Goal: Information Seeking & Learning: Learn about a topic

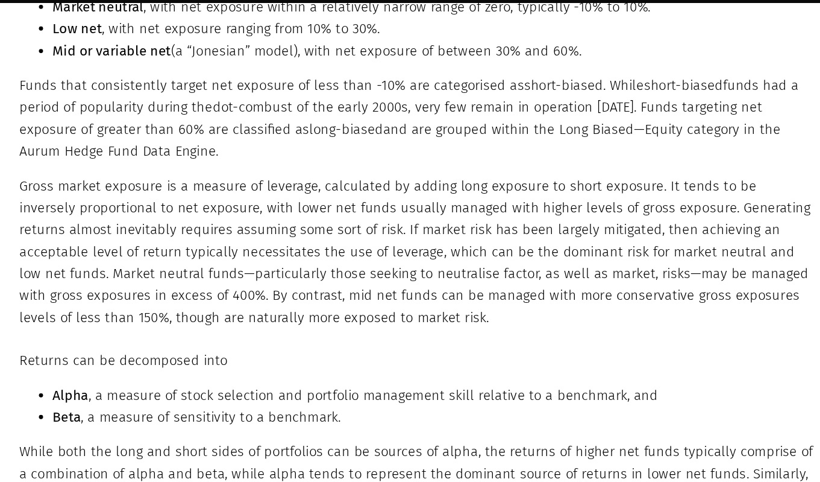
scroll to position [1154, 0]
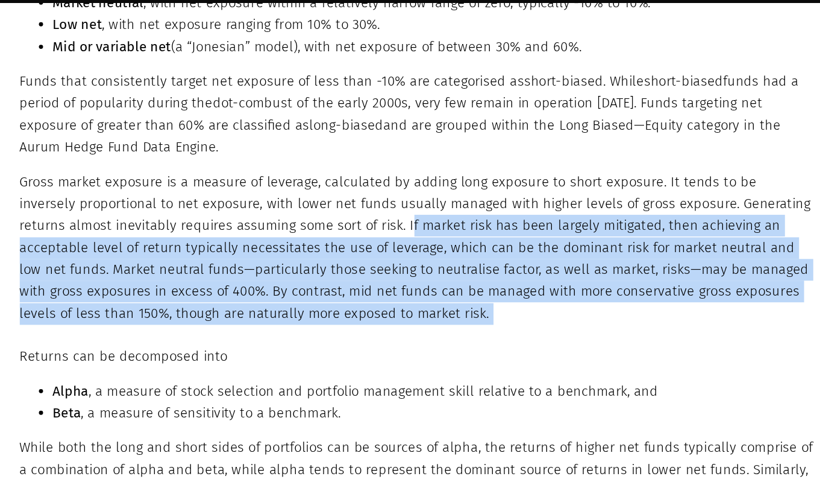
drag, startPoint x: 366, startPoint y: 297, endPoint x: 417, endPoint y: 388, distance: 105.0
click at [415, 388] on p "Returns can be decomposed into" at bounding box center [409, 391] width 576 height 16
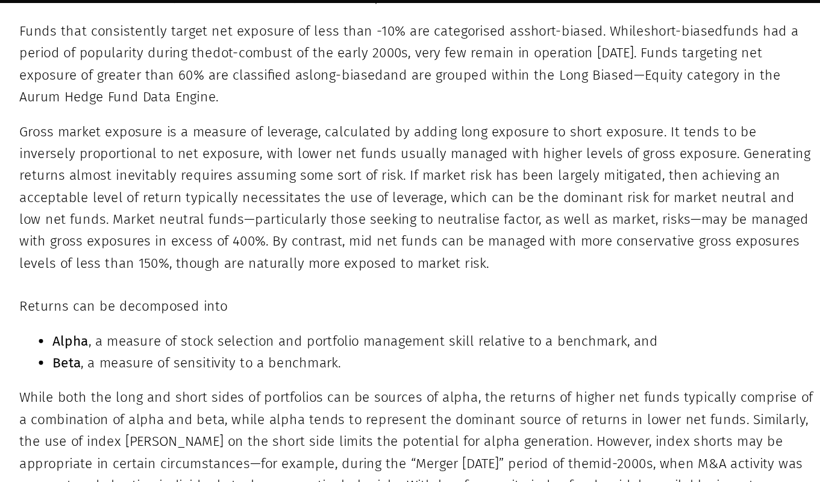
scroll to position [1191, 0]
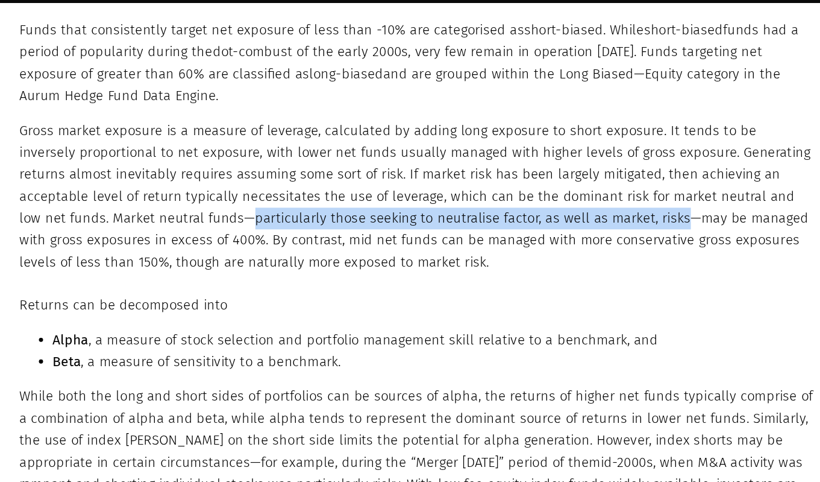
drag, startPoint x: 221, startPoint y: 293, endPoint x: 529, endPoint y: 289, distance: 308.0
click at [529, 289] on p "Gross market exposure is a measure of leverage, calculated by adding long expos…" at bounding box center [409, 275] width 576 height 111
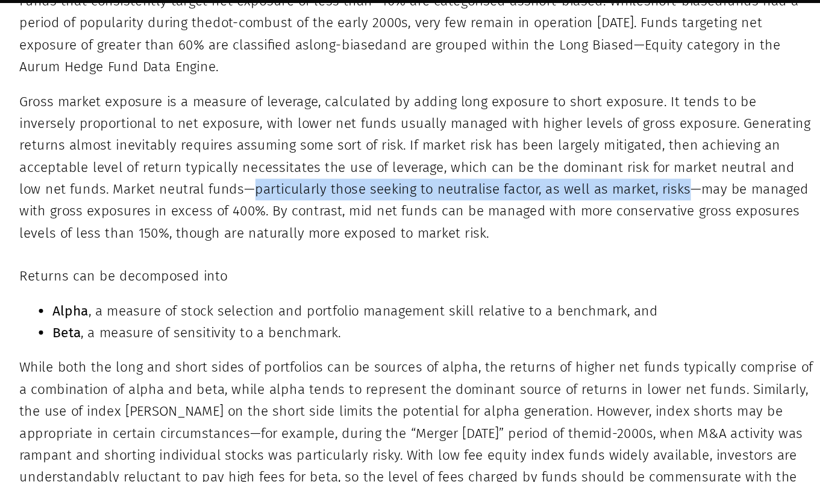
scroll to position [1213, 0]
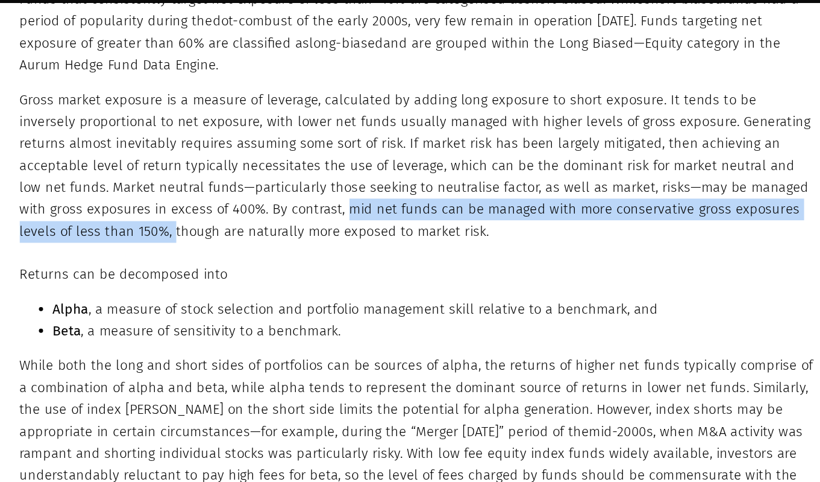
drag, startPoint x: 307, startPoint y: 284, endPoint x: 171, endPoint y: 302, distance: 137.3
click at [171, 302] on p "Gross market exposure is a measure of leverage, calculated by adding long expos…" at bounding box center [409, 253] width 576 height 111
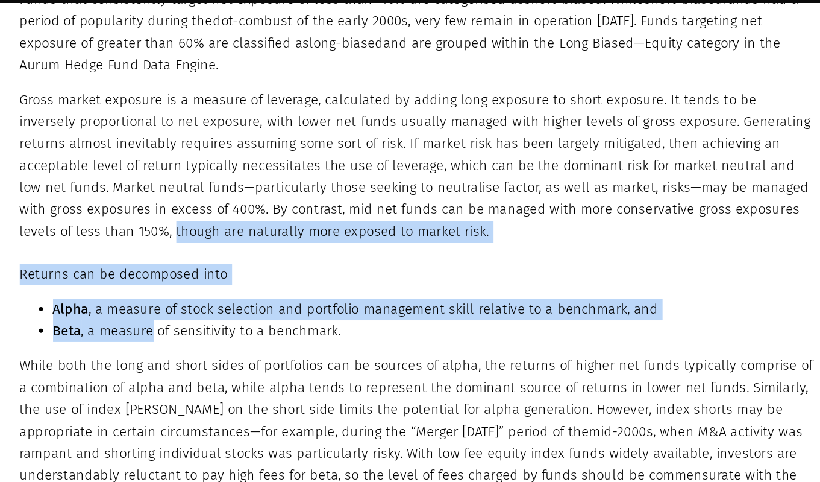
drag, startPoint x: 171, startPoint y: 302, endPoint x: 192, endPoint y: 372, distance: 73.0
click at [192, 372] on li "Beta , a measure of sensitivity to a benchmark." at bounding box center [420, 373] width 551 height 16
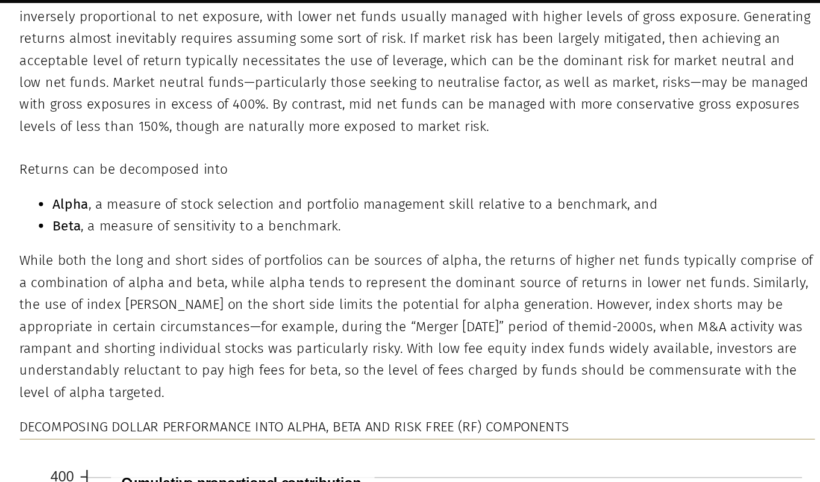
scroll to position [1307, 0]
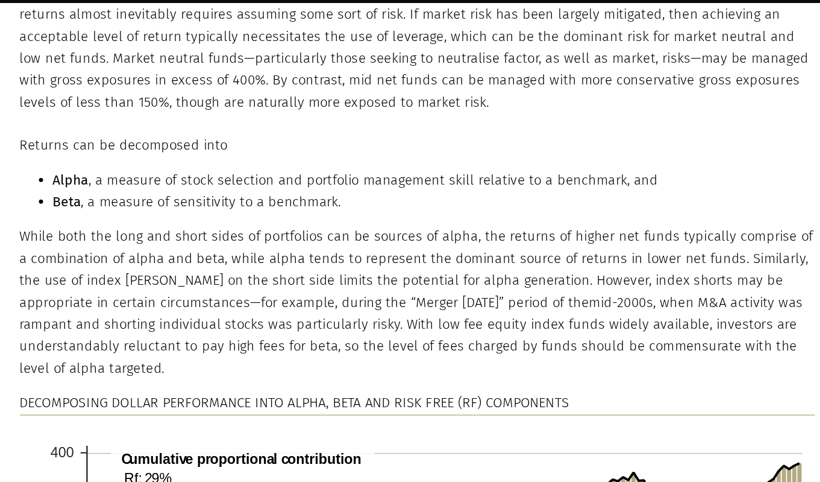
click at [628, 328] on p "While both the long and short sides of portfolios can be sources of alpha, the …" at bounding box center [409, 351] width 576 height 111
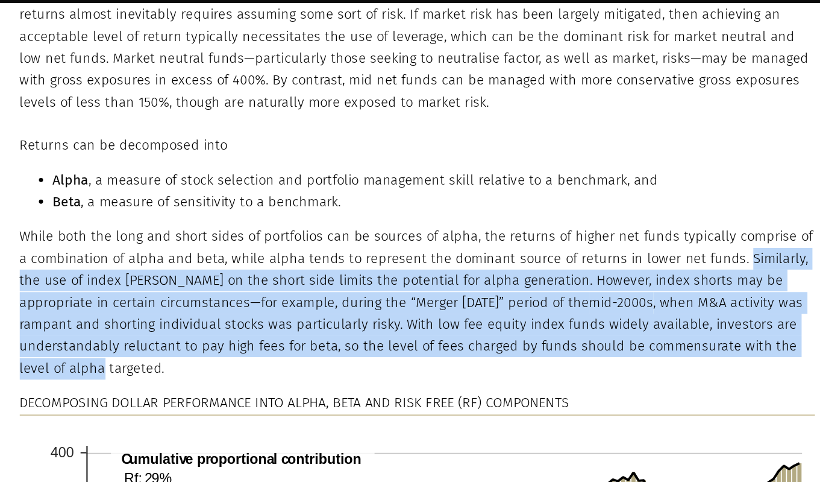
drag, startPoint x: 629, startPoint y: 323, endPoint x: 674, endPoint y: 385, distance: 76.7
click at [674, 385] on p "While both the long and short sides of portfolios can be sources of alpha, the …" at bounding box center [409, 351] width 576 height 111
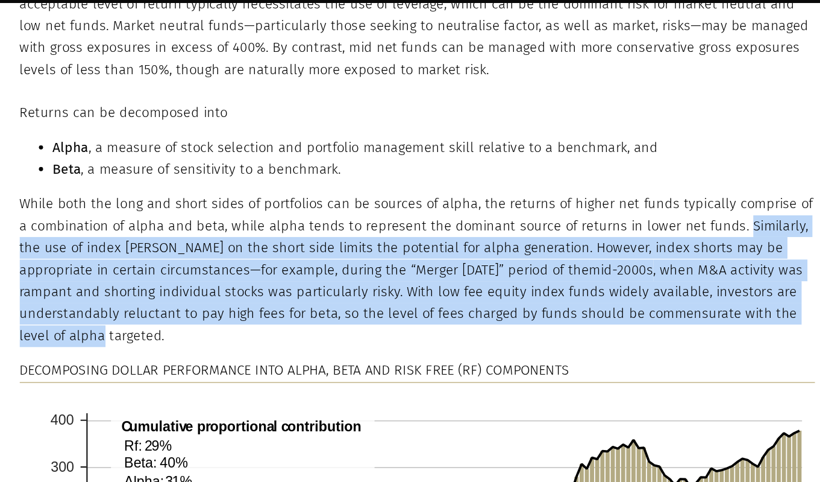
scroll to position [1333, 0]
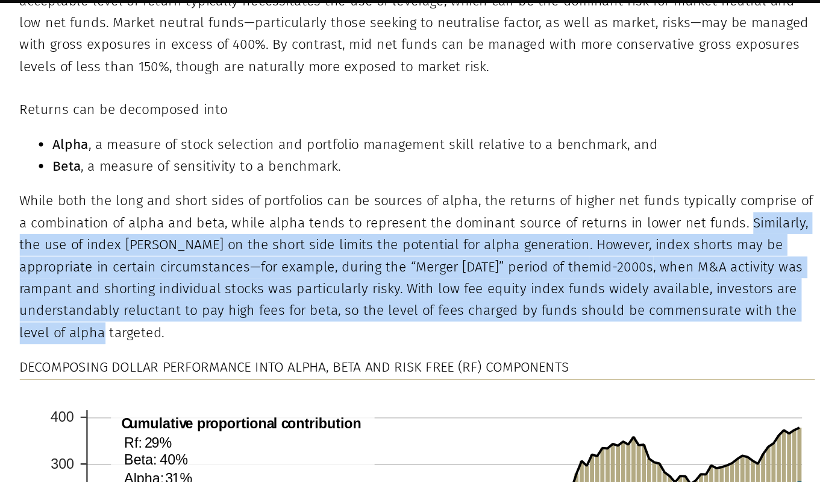
click at [673, 385] on div "Returns can be decomposed into Alpha , a measure of stock selection and portfol…" at bounding box center [409, 467] width 576 height 527
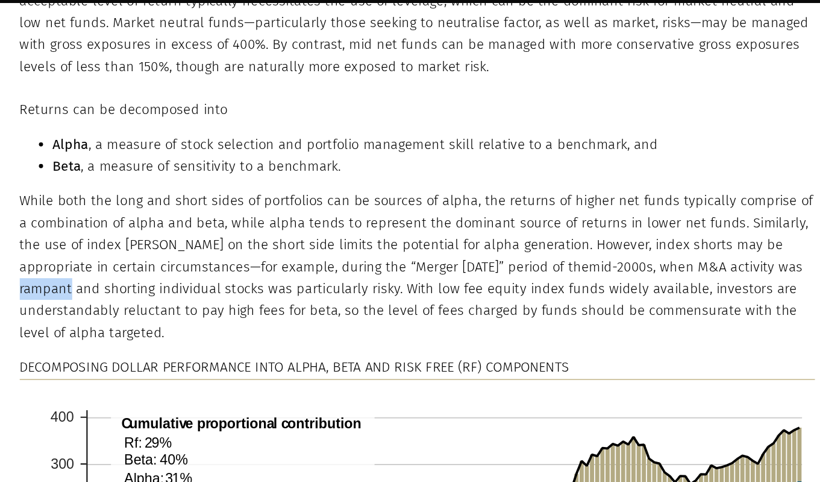
drag, startPoint x: 624, startPoint y: 327, endPoint x: 662, endPoint y: 327, distance: 37.4
click at [662, 327] on p "While both the long and short sides of portfolios can be sources of alpha, the …" at bounding box center [409, 325] width 576 height 111
click at [559, 347] on p "While both the long and short sides of portfolios can be sources of alpha, the …" at bounding box center [409, 325] width 576 height 111
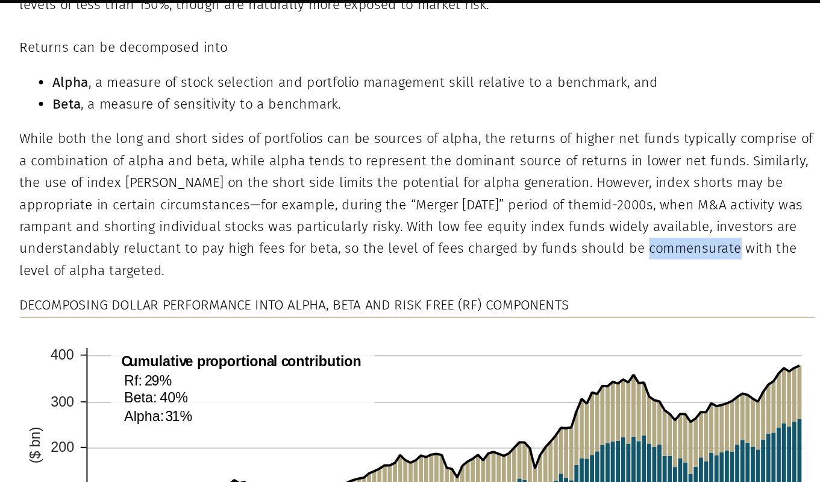
drag, startPoint x: 489, startPoint y: 313, endPoint x: 557, endPoint y: 307, distance: 68.4
click at [557, 307] on p "While both the long and short sides of portfolios can be sources of alpha, the …" at bounding box center [409, 280] width 576 height 111
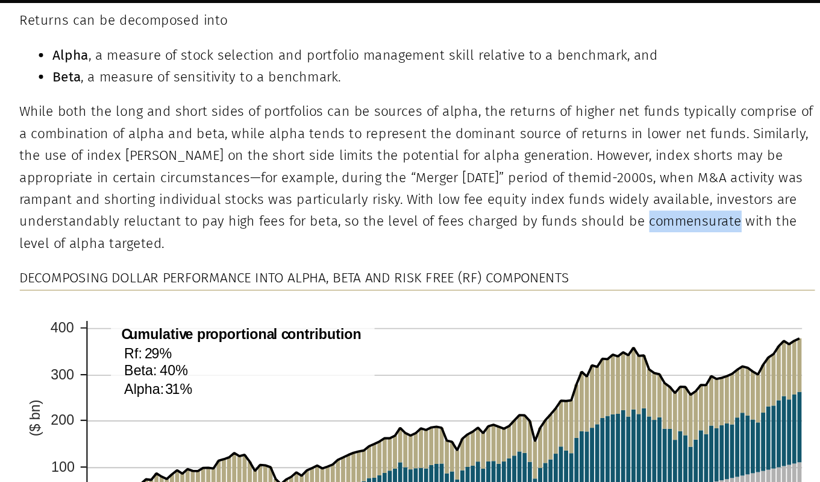
click at [564, 303] on p "While both the long and short sides of portfolios can be sources of alpha, the …" at bounding box center [409, 261] width 576 height 111
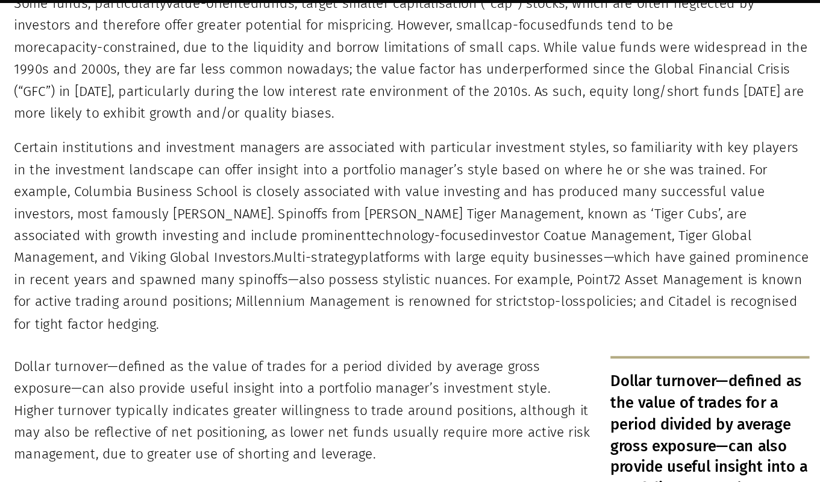
scroll to position [2286, 0]
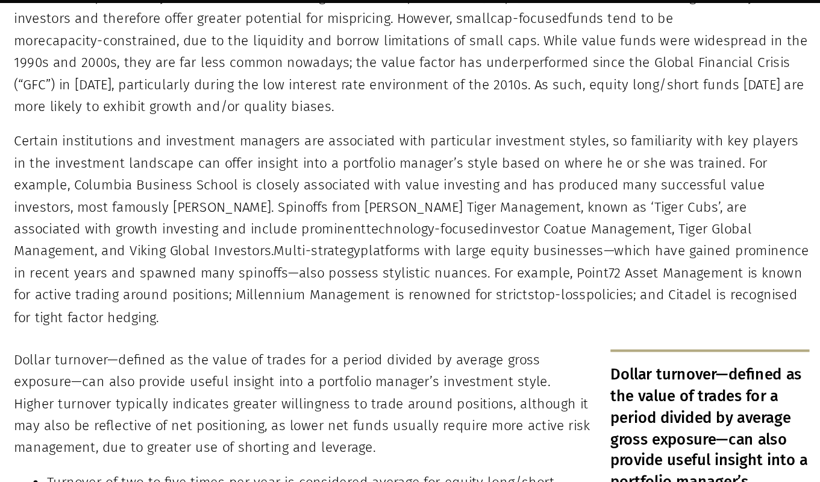
drag, startPoint x: 586, startPoint y: 328, endPoint x: 686, endPoint y: 327, distance: 100.1
click at [689, 328] on p "Certain institutions and investment managers are associated with particular inv…" at bounding box center [409, 298] width 576 height 143
click at [514, 315] on p "Certain institutions and investment managers are associated with particular inv…" at bounding box center [409, 298] width 576 height 143
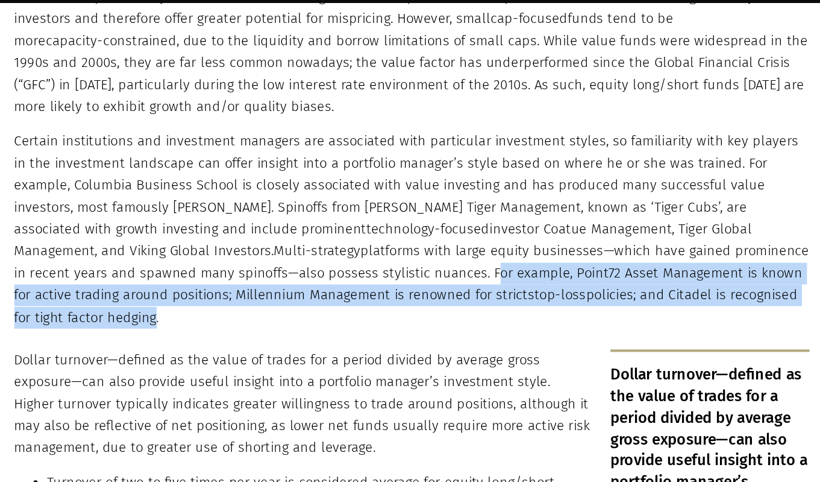
drag, startPoint x: 327, startPoint y: 315, endPoint x: 671, endPoint y: 337, distance: 344.3
click at [671, 337] on p "Certain institutions and investment managers are associated with particular inv…" at bounding box center [409, 298] width 576 height 143
click at [679, 336] on p "Certain institutions and investment managers are associated with particular inv…" at bounding box center [409, 298] width 576 height 143
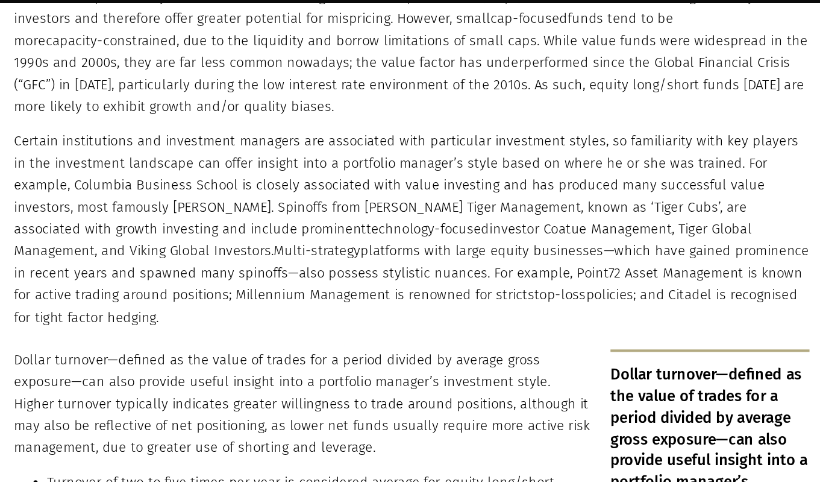
drag, startPoint x: 684, startPoint y: 336, endPoint x: 329, endPoint y: 309, distance: 356.0
click at [329, 309] on p "Certain institutions and investment managers are associated with particular inv…" at bounding box center [409, 298] width 576 height 143
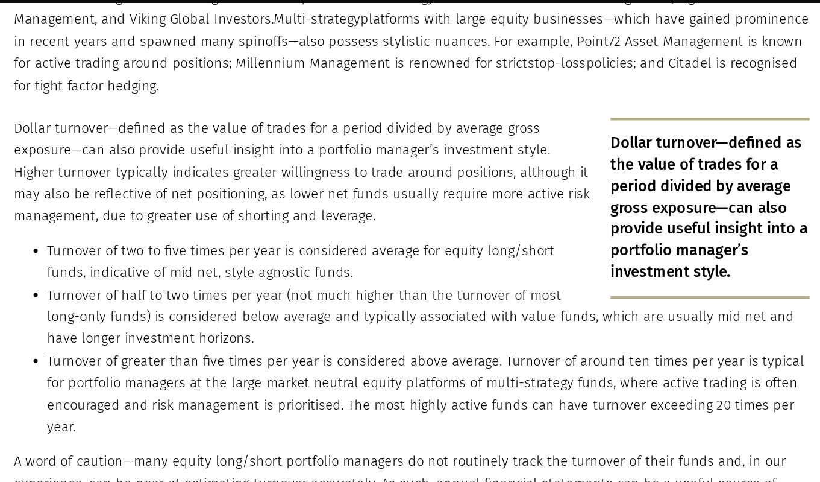
scroll to position [2472, 0]
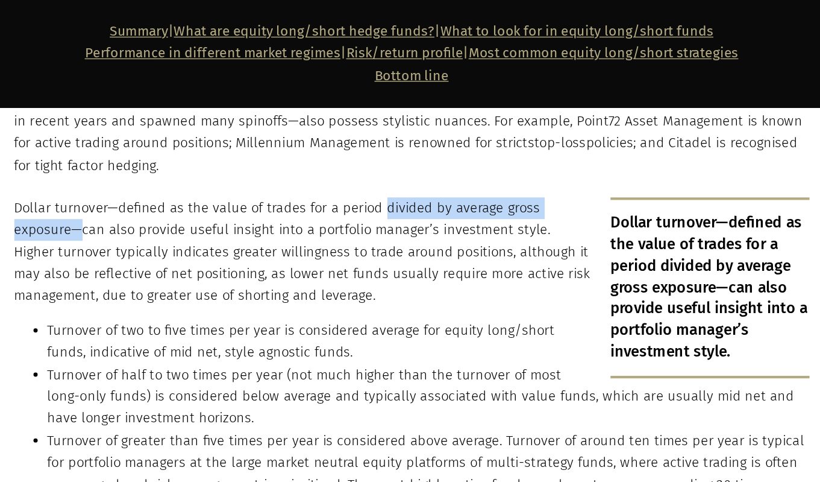
drag, startPoint x: 384, startPoint y: 174, endPoint x: 536, endPoint y: 177, distance: 152.5
click at [537, 200] on p "Dollar turnover—defined as the value of trades for a period divided by average …" at bounding box center [409, 240] width 576 height 80
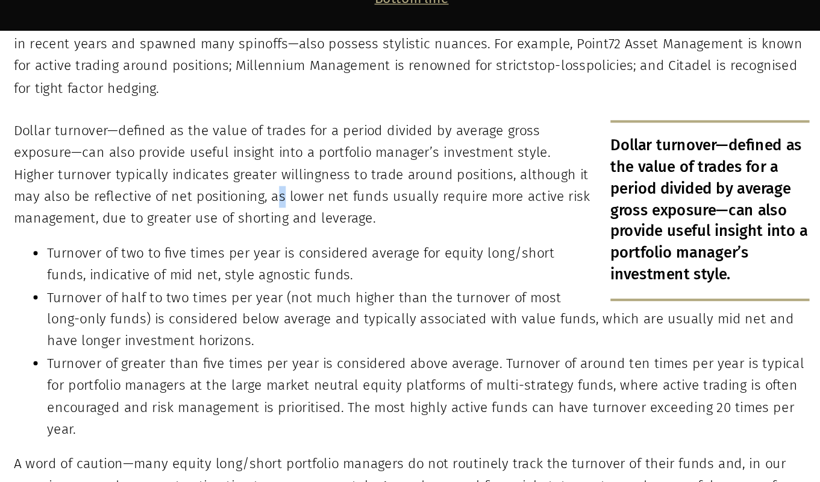
drag, startPoint x: 248, startPoint y: 223, endPoint x: 253, endPoint y: 231, distance: 8.9
click at [253, 231] on p "Dollar turnover—defined as the value of trades for a period divided by average …" at bounding box center [409, 240] width 576 height 80
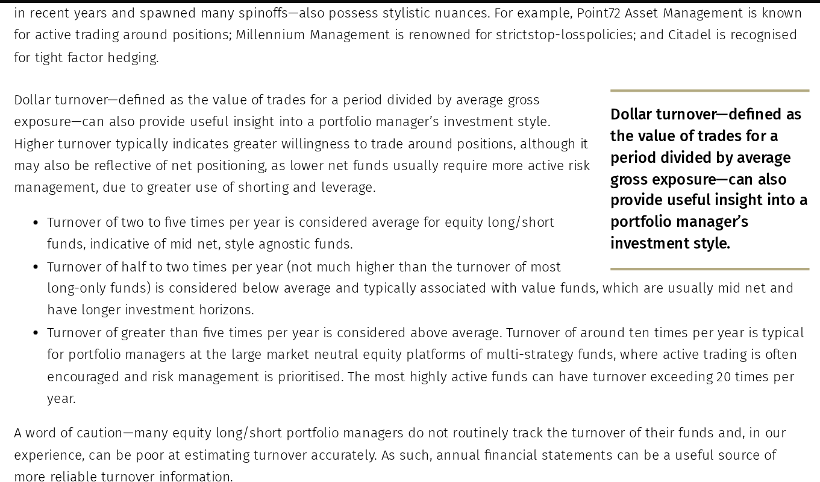
scroll to position [2475, 0]
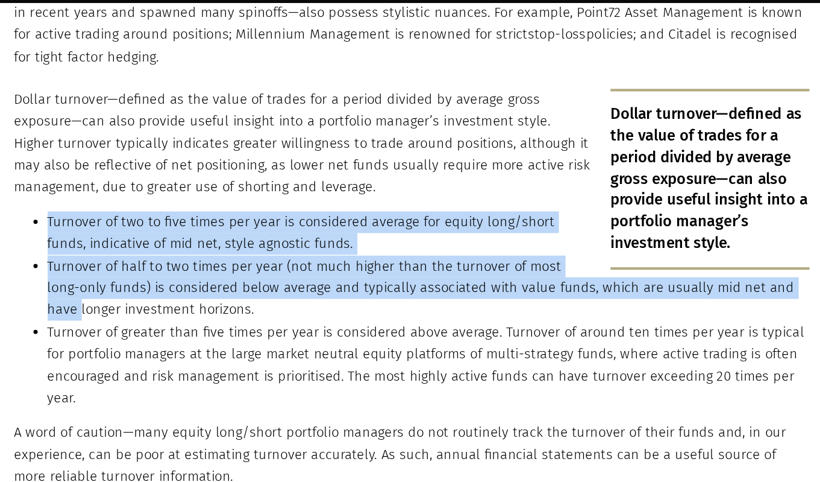
drag, startPoint x: 142, startPoint y: 259, endPoint x: 146, endPoint y: 319, distance: 59.8
click at [146, 319] on ul "Turnover of two to five times per year is considered average for equity long/sh…" at bounding box center [409, 357] width 576 height 143
click at [146, 319] on li "Turnover of half to two times per year (not much higher than the turnover of mo…" at bounding box center [420, 342] width 551 height 48
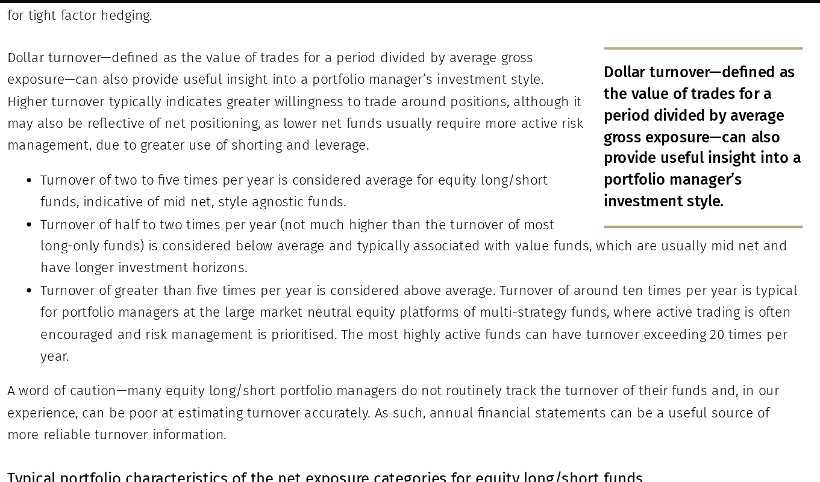
scroll to position [2518, 0]
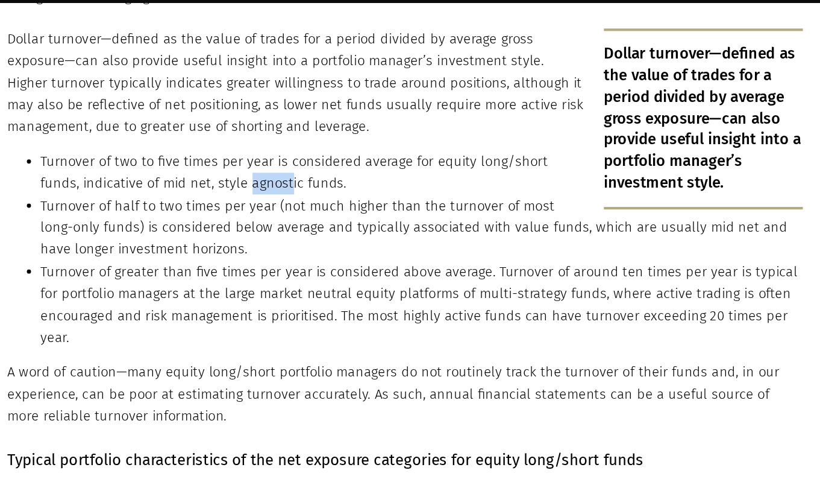
drag, startPoint x: 266, startPoint y: 235, endPoint x: 292, endPoint y: 230, distance: 27.0
click at [292, 242] on li "Turnover of two to five times per year is considered average for equity long/sh…" at bounding box center [420, 258] width 551 height 32
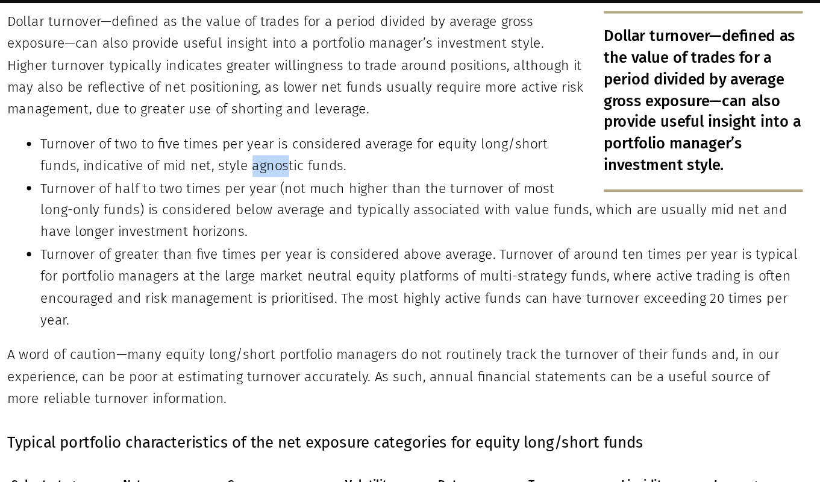
scroll to position [2532, 0]
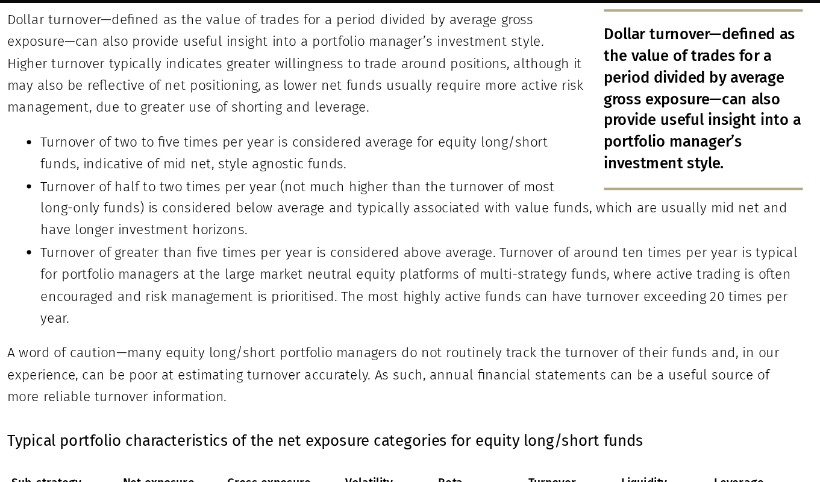
drag, startPoint x: 317, startPoint y: 235, endPoint x: 314, endPoint y: 263, distance: 27.9
click at [315, 263] on li "Turnover of half to two times per year (not much higher than the turnover of mo…" at bounding box center [420, 284] width 551 height 48
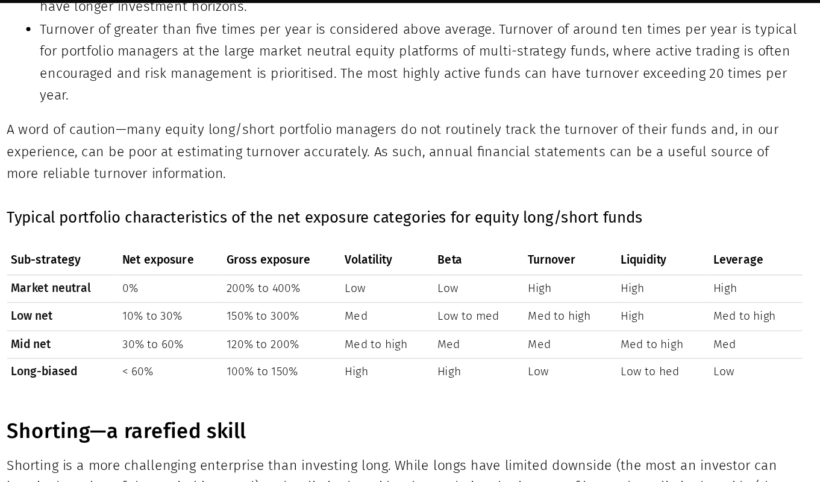
scroll to position [2694, 0]
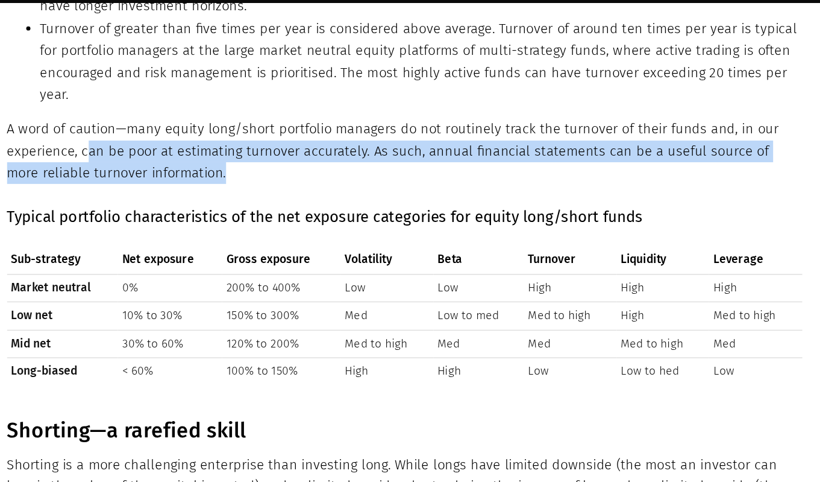
drag, startPoint x: 178, startPoint y: 210, endPoint x: 337, endPoint y: 225, distance: 159.8
click at [337, 225] on p "A word of caution—many equity long/short portfolio managers do not routinely tr…" at bounding box center [409, 242] width 576 height 48
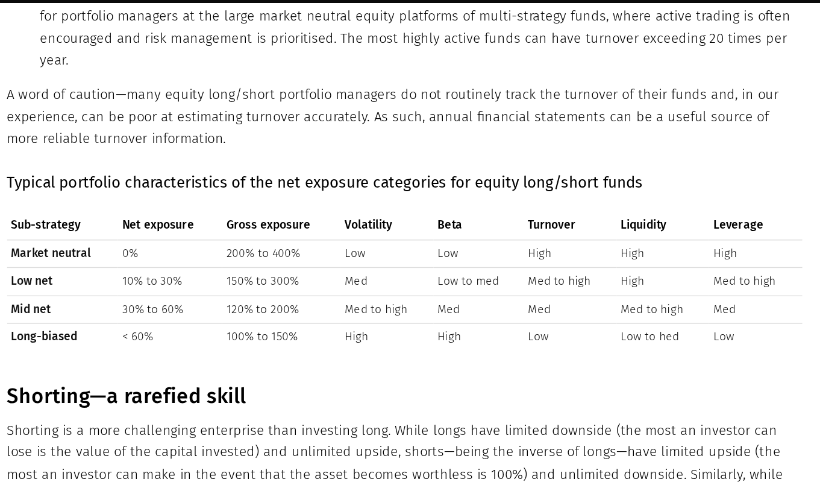
scroll to position [2722, 0]
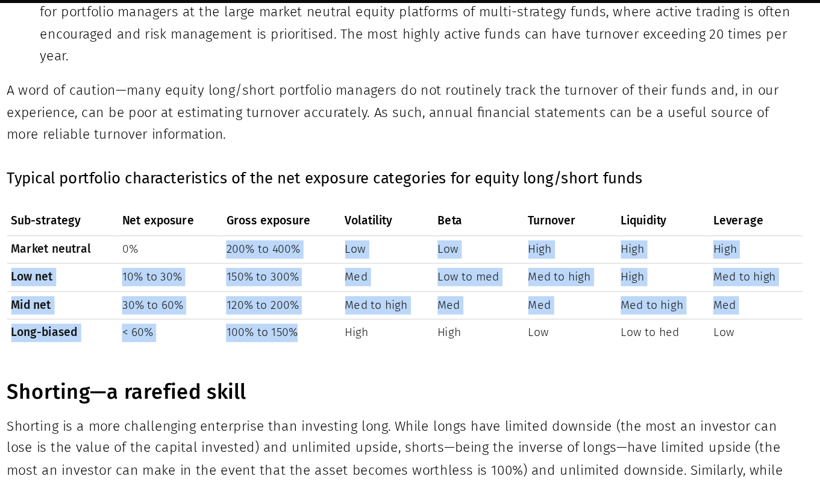
drag, startPoint x: 280, startPoint y: 281, endPoint x: 345, endPoint y: 342, distance: 88.7
click at [346, 342] on tbody "Market neutral 0% 200% to 400% Low Low High High High Low net 10% to 30% 150% t…" at bounding box center [409, 343] width 576 height 80
click at [345, 363] on td "100% to 150%" at bounding box center [320, 373] width 86 height 20
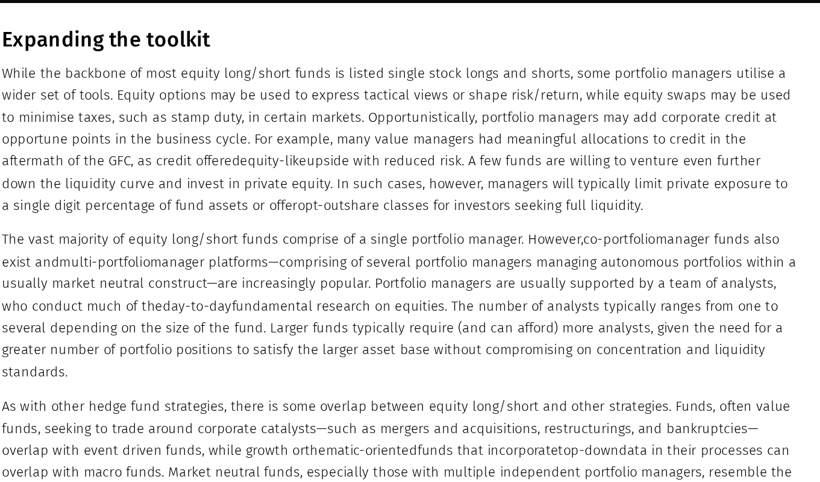
scroll to position [3435, 0]
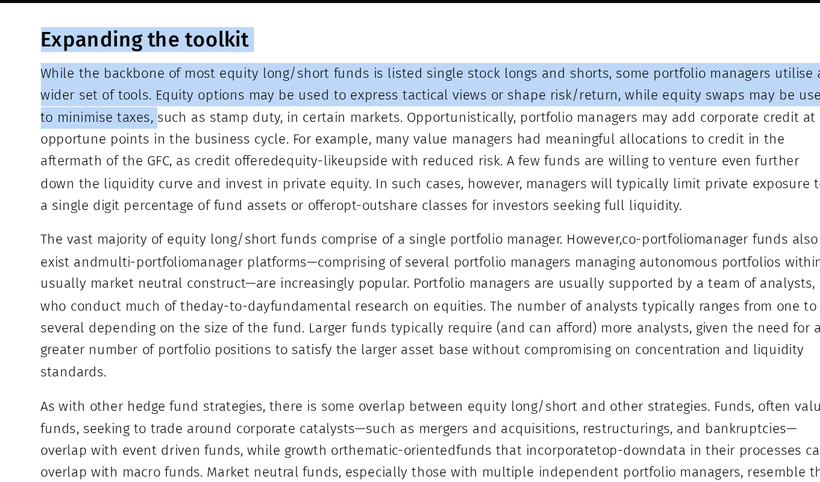
drag, startPoint x: 193, startPoint y: 190, endPoint x: 69, endPoint y: 193, distance: 124.2
click at [63, 193] on section "Expanding the toolkit While the backbone of most equity long/short funds is lis…" at bounding box center [410, 341] width 820 height 409
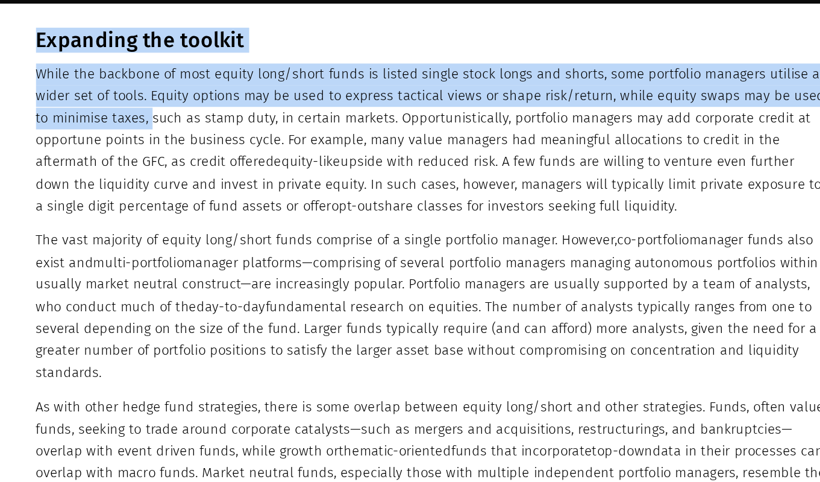
click at [284, 184] on p "While the backbone of most equity long/short funds is listed single stock longs…" at bounding box center [409, 233] width 576 height 111
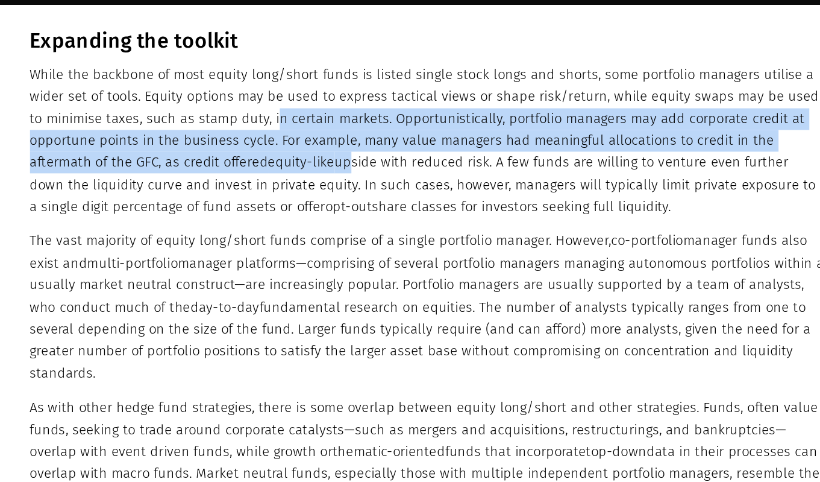
drag, startPoint x: 284, startPoint y: 185, endPoint x: 307, endPoint y: 222, distance: 43.5
click at [304, 222] on p "While the backbone of most equity long/short funds is listed single stock longs…" at bounding box center [409, 233] width 576 height 111
click at [307, 222] on p "While the backbone of most equity long/short funds is listed single stock longs…" at bounding box center [409, 233] width 576 height 111
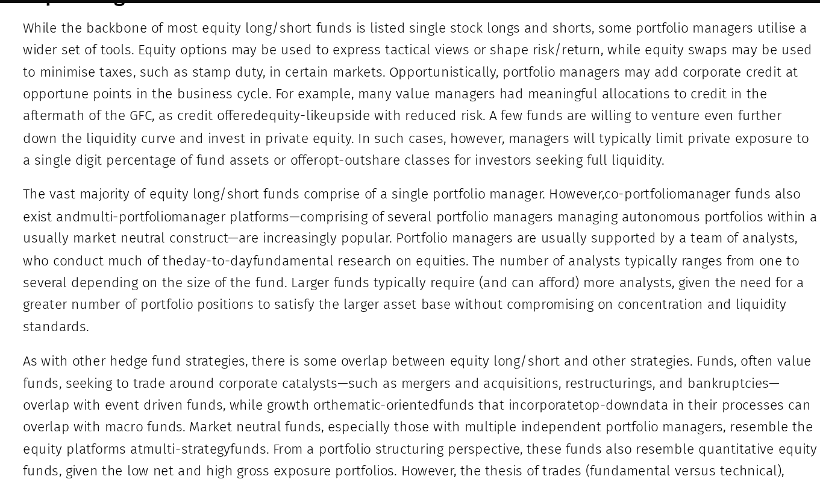
scroll to position [3470, 0]
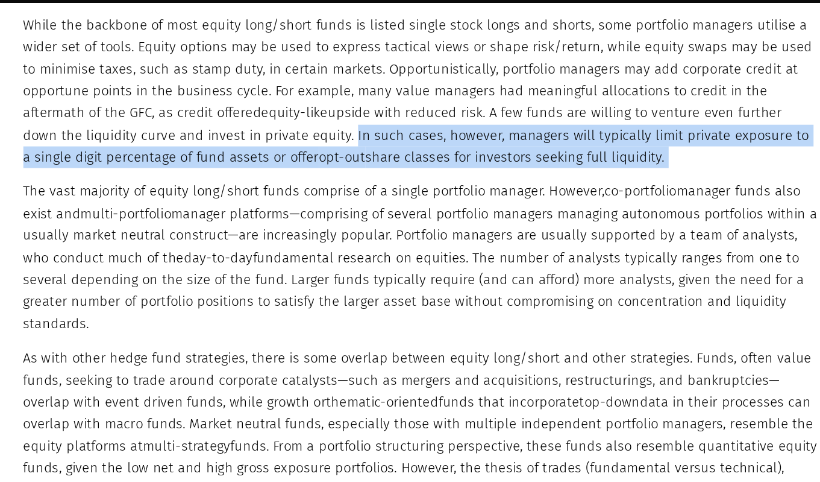
drag, startPoint x: 310, startPoint y: 204, endPoint x: 310, endPoint y: 234, distance: 30.1
click at [310, 234] on div "Expanding the toolkit While the backbone of most equity long/short funds is lis…" at bounding box center [409, 315] width 576 height 394
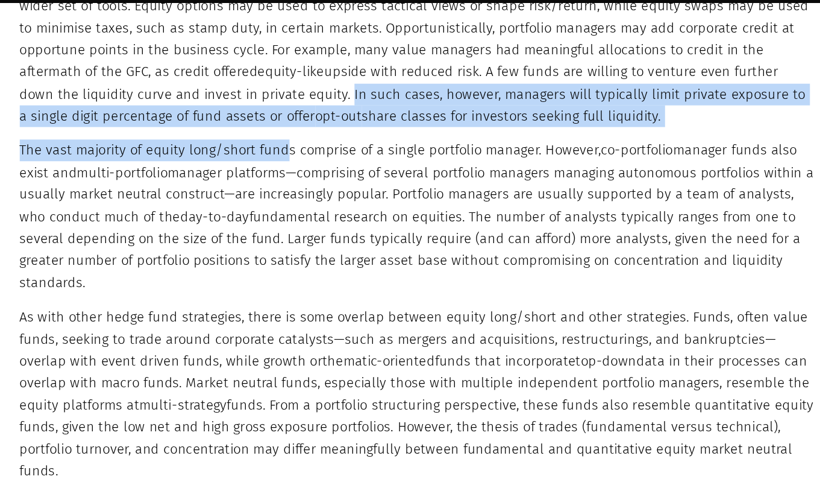
scroll to position [3502, 0]
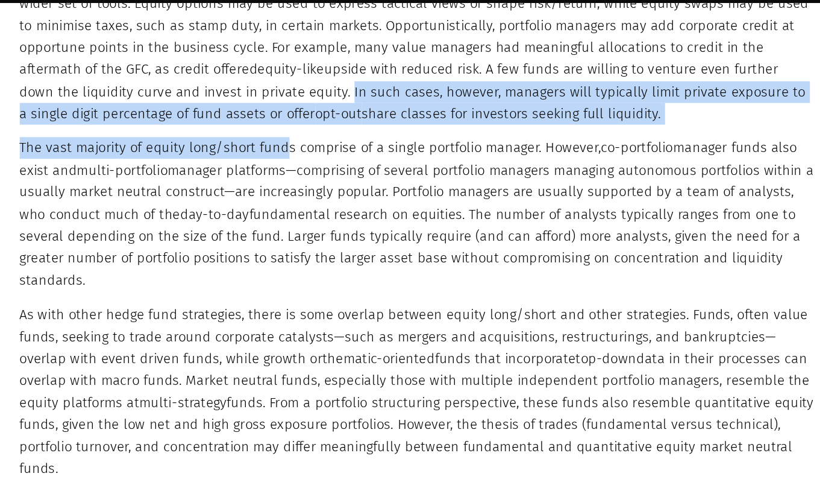
click at [313, 234] on p "The vast majority of equity long/short funds comprise of a single portfolio man…" at bounding box center [409, 287] width 576 height 111
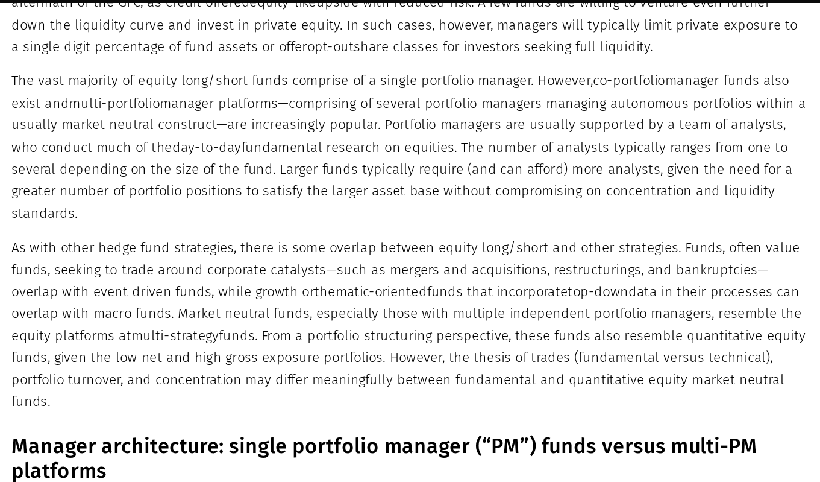
scroll to position [3550, 0]
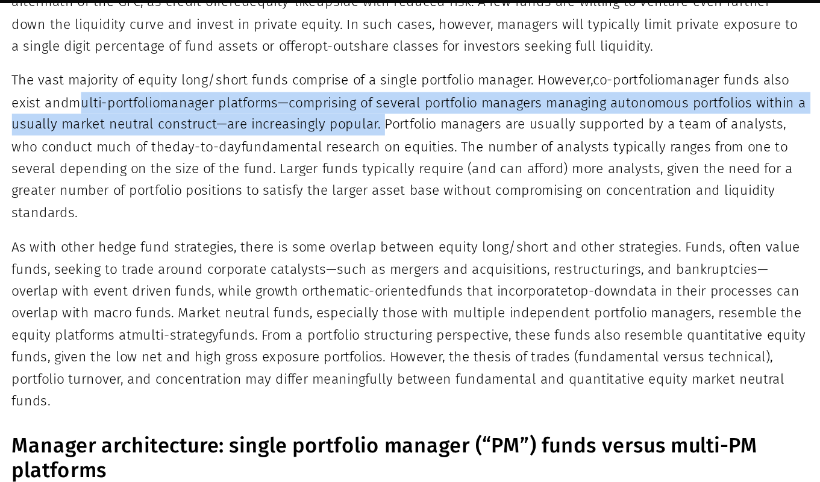
drag, startPoint x: 380, startPoint y: 194, endPoint x: 169, endPoint y: 174, distance: 211.9
click at [169, 183] on p "The vast majority of equity long/short funds comprise of a single portfolio man…" at bounding box center [409, 238] width 576 height 111
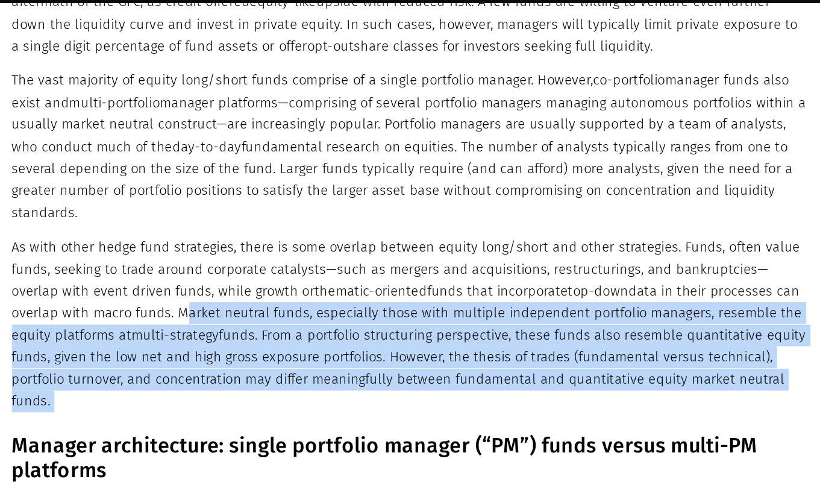
drag, startPoint x: 204, startPoint y: 315, endPoint x: 204, endPoint y: 383, distance: 68.7
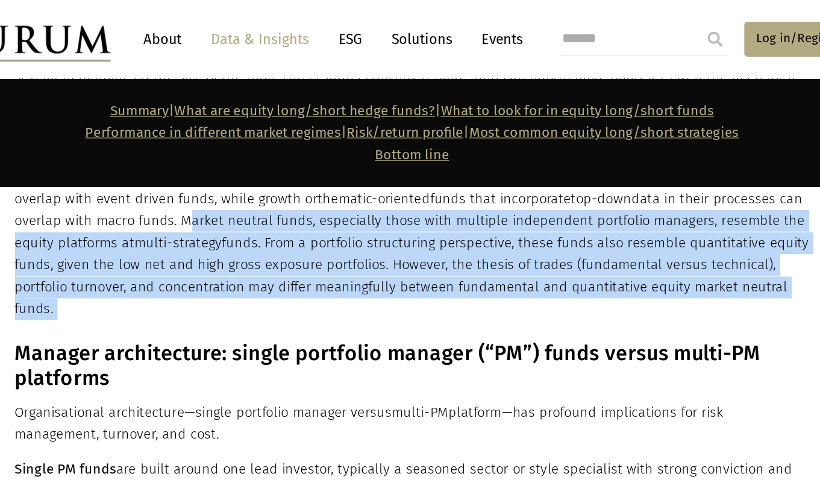
scroll to position [3688, 0]
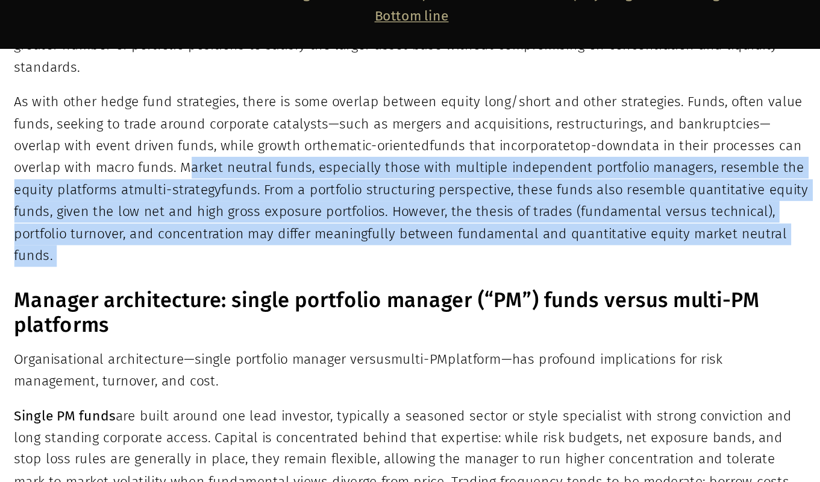
click at [257, 393] on p "Single PM funds are built around one lead investor, typically a seasoned sector…" at bounding box center [409, 456] width 576 height 127
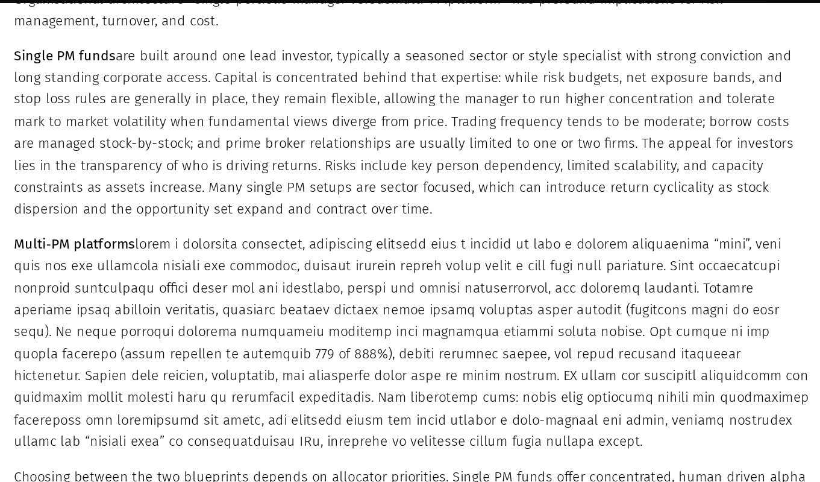
scroll to position [3919, 0]
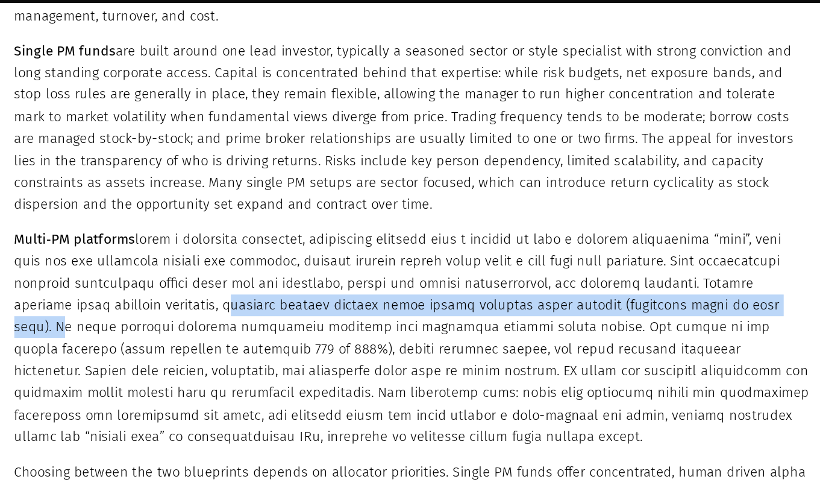
drag, startPoint x: 275, startPoint y: 291, endPoint x: 676, endPoint y: 286, distance: 401.4
click at [676, 298] on p "Multi‑PM platforms" at bounding box center [409, 377] width 576 height 159
copy p "securing reduced haircut terms across multiple prime brokers (typically three t…"
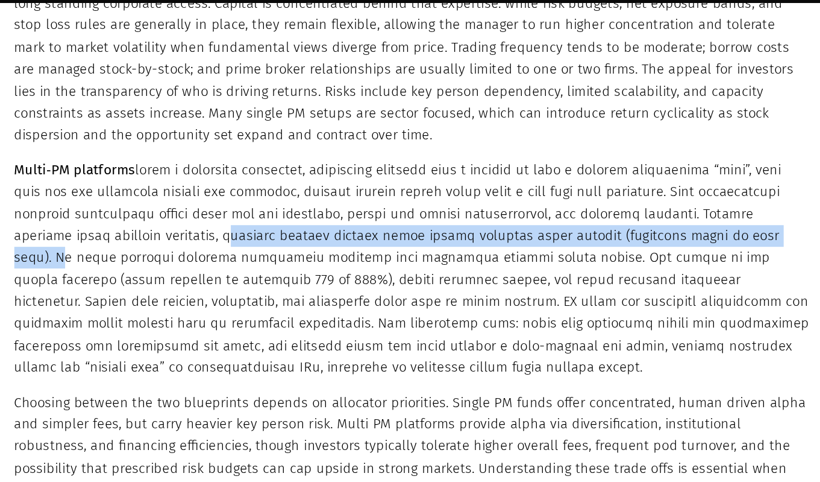
scroll to position [3979, 0]
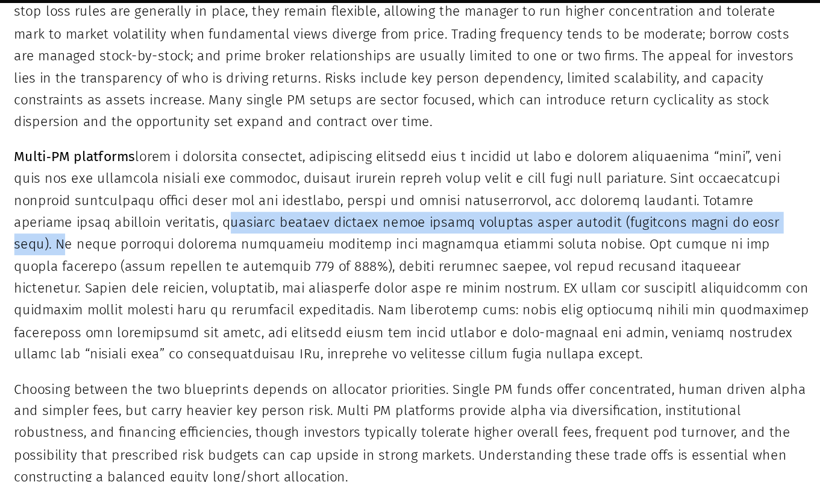
click at [495, 292] on p "Multi‑PM platforms" at bounding box center [409, 318] width 576 height 159
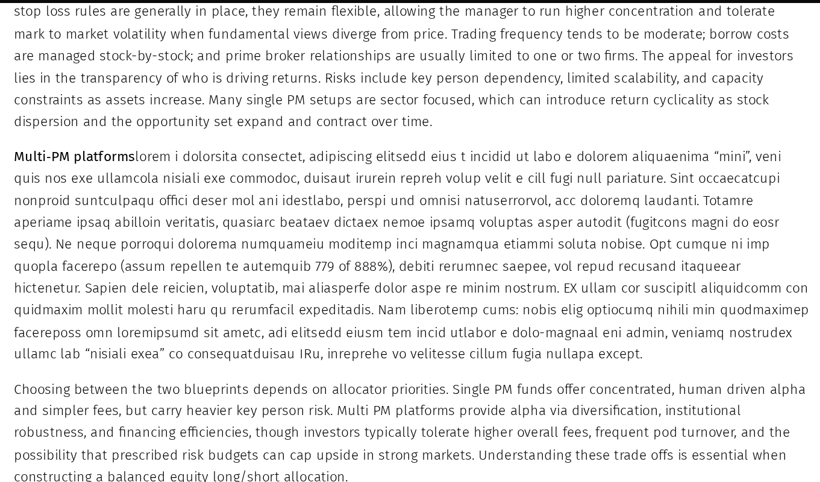
drag, startPoint x: 482, startPoint y: 242, endPoint x: 480, endPoint y: 330, distance: 87.4
click at [480, 330] on p "Multi‑PM platforms" at bounding box center [409, 318] width 576 height 159
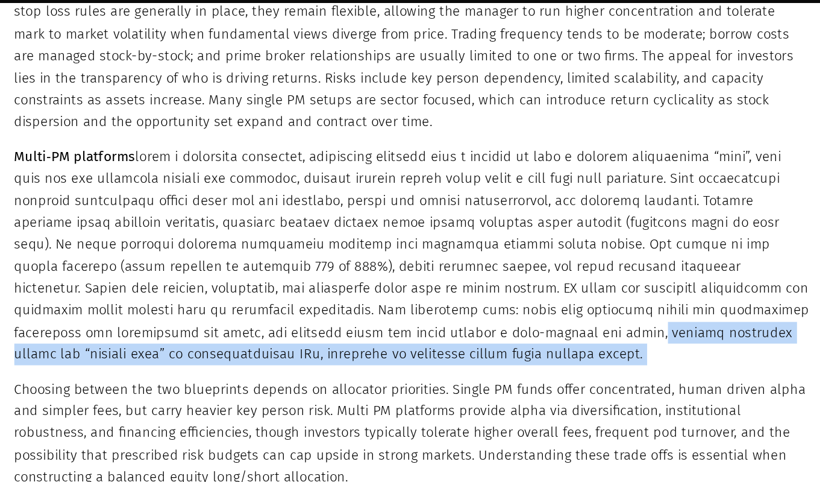
drag, startPoint x: 390, startPoint y: 309, endPoint x: 444, endPoint y: 341, distance: 62.4
click at [444, 341] on div "Manager architecture: single portfolio manager (“PM”) funds versus multi-PM pla…" at bounding box center [409, 251] width 576 height 468
copy div ", whereby investors assume the “netting risk” of underperforming PMs, resulting…"
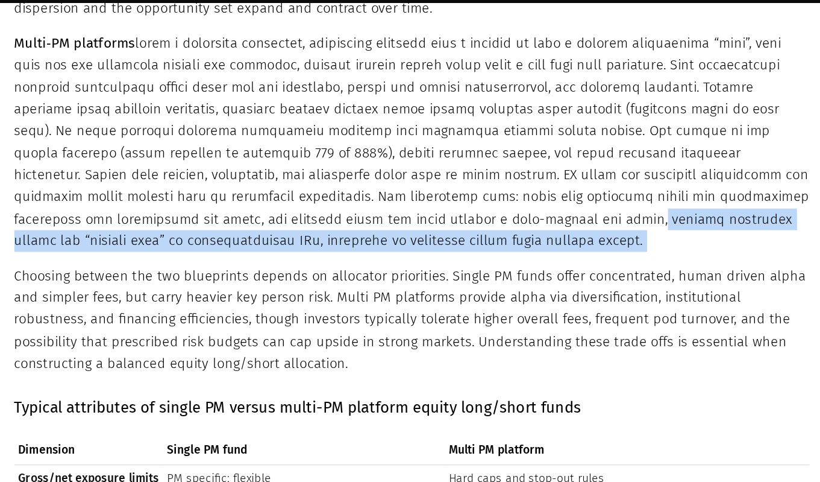
scroll to position [4072, 0]
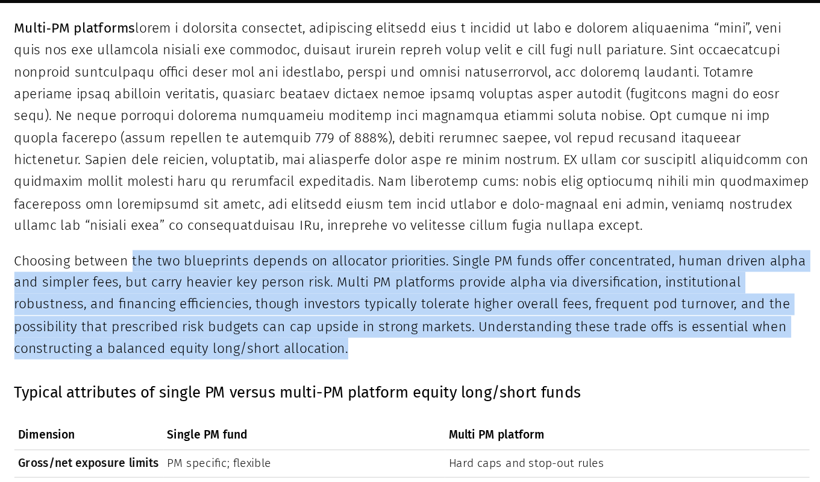
drag, startPoint x: 206, startPoint y: 256, endPoint x: 297, endPoint y: 338, distance: 122.9
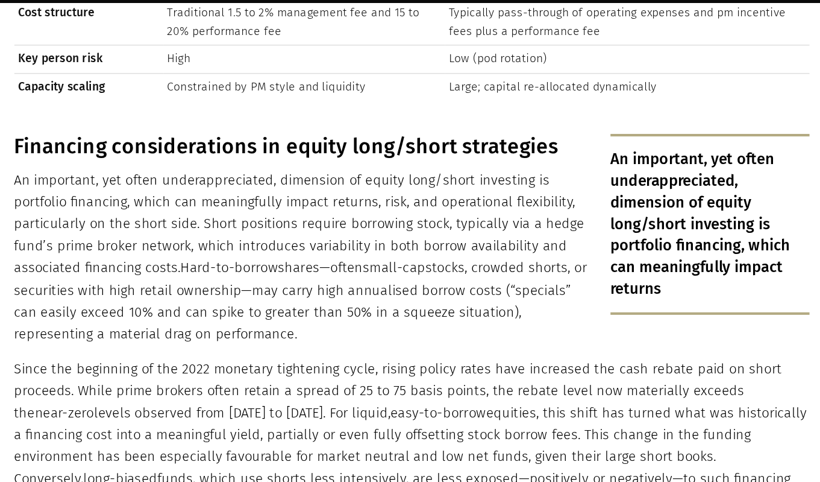
scroll to position [4533, 0]
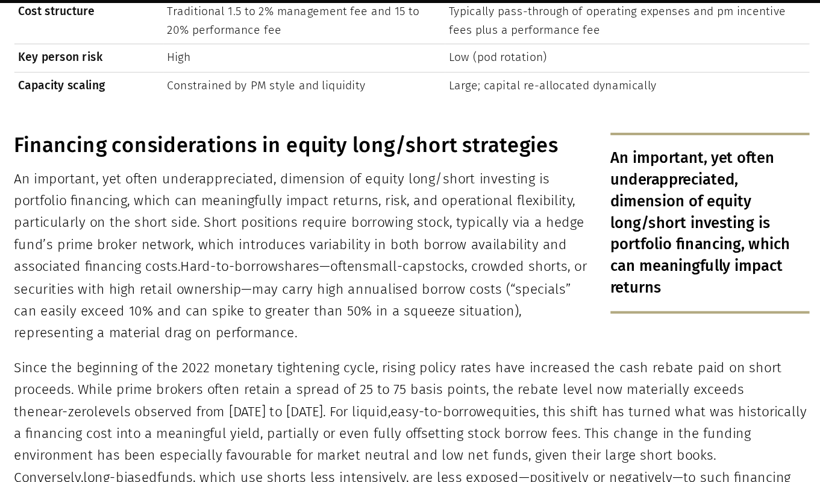
drag, startPoint x: 166, startPoint y: 283, endPoint x: 272, endPoint y: 314, distance: 111.2
click at [274, 314] on p "An important, yet often underappreciated, dimension of equity long/short invest…" at bounding box center [409, 318] width 576 height 127
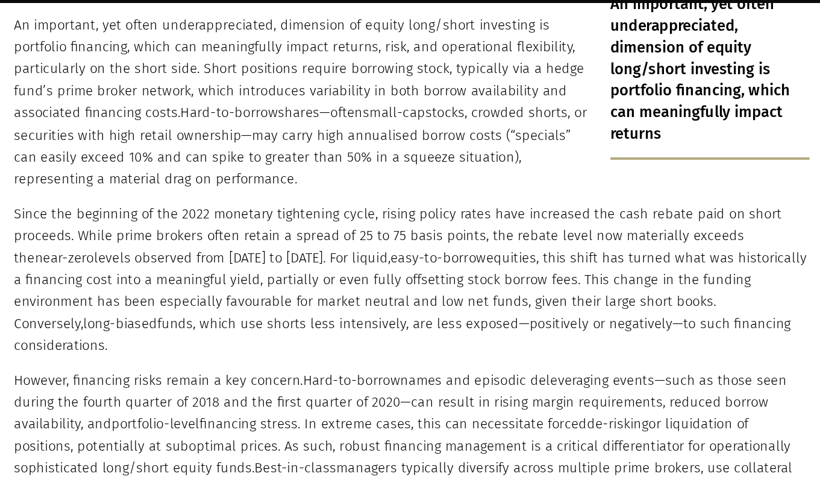
scroll to position [4647, 0]
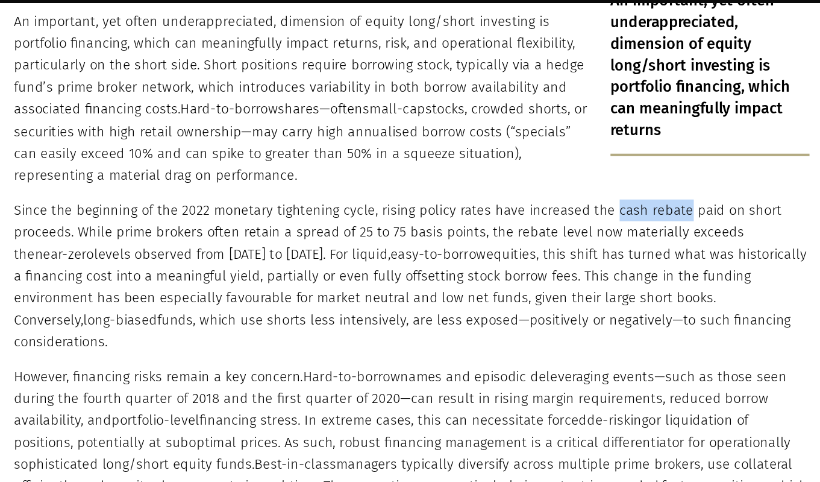
drag, startPoint x: 551, startPoint y: 224, endPoint x: 601, endPoint y: 221, distance: 50.1
click at [602, 277] on p "Since the beginning of the 2022 monetary tightening cycle, rising policy rates …" at bounding box center [409, 332] width 576 height 111
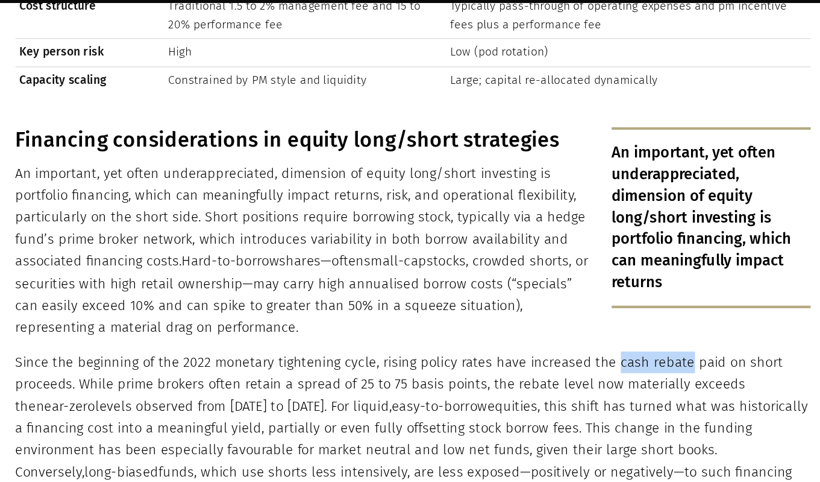
scroll to position [4537, 0]
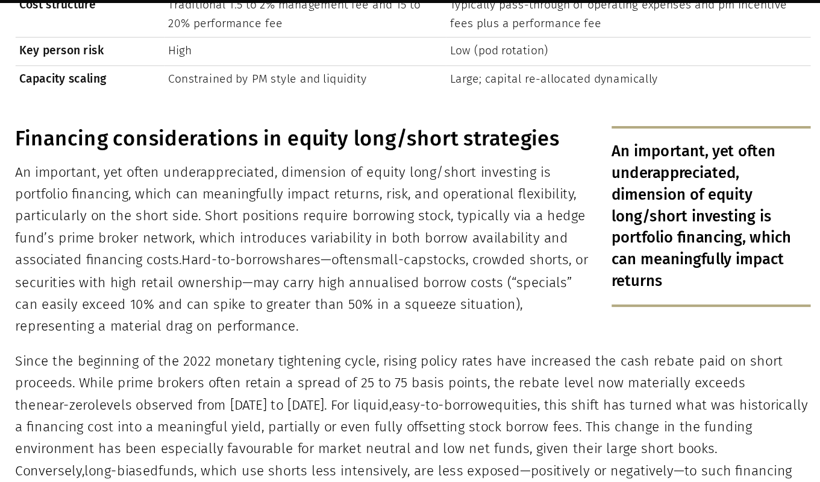
drag, startPoint x: 245, startPoint y: 265, endPoint x: 276, endPoint y: 318, distance: 61.3
click at [275, 318] on div "An important, yet often underappreciated, dimension of equity long/short invest…" at bounding box center [409, 421] width 576 height 394
drag, startPoint x: 271, startPoint y: 310, endPoint x: 243, endPoint y: 262, distance: 55.6
click at [242, 262] on p "An important, yet often underappreciated, dimension of equity long/short invest…" at bounding box center [409, 313] width 576 height 127
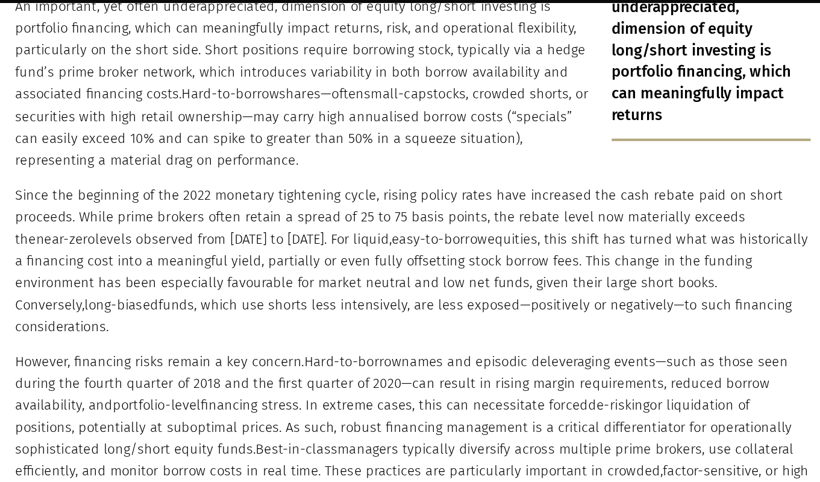
scroll to position [4663, 0]
